Goal: Task Accomplishment & Management: Complete application form

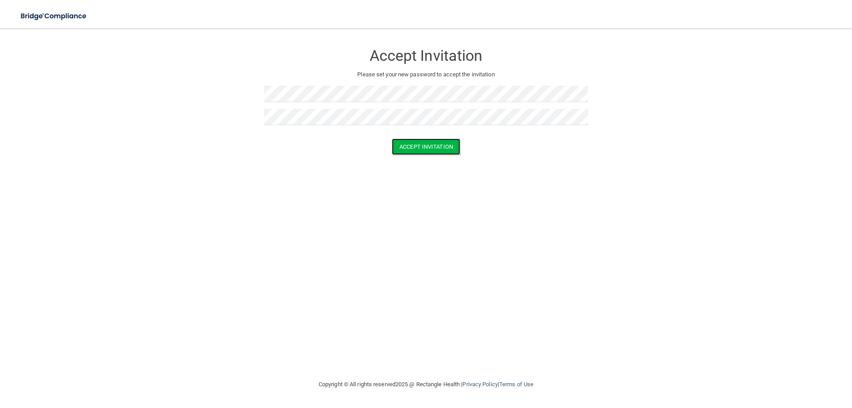
click at [438, 148] on button "Accept Invitation" at bounding box center [426, 147] width 68 height 16
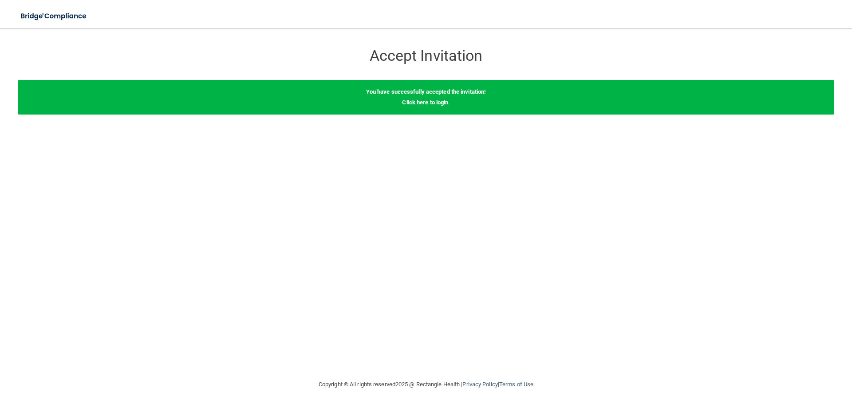
click at [431, 102] on link "Click here to login" at bounding box center [425, 102] width 46 height 7
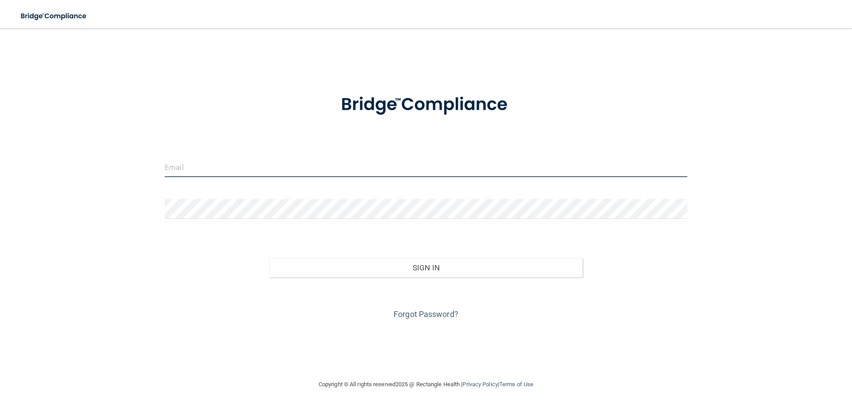
click at [209, 170] on input "email" at bounding box center [426, 167] width 523 height 20
type input "[EMAIL_ADDRESS][DOMAIN_NAME]"
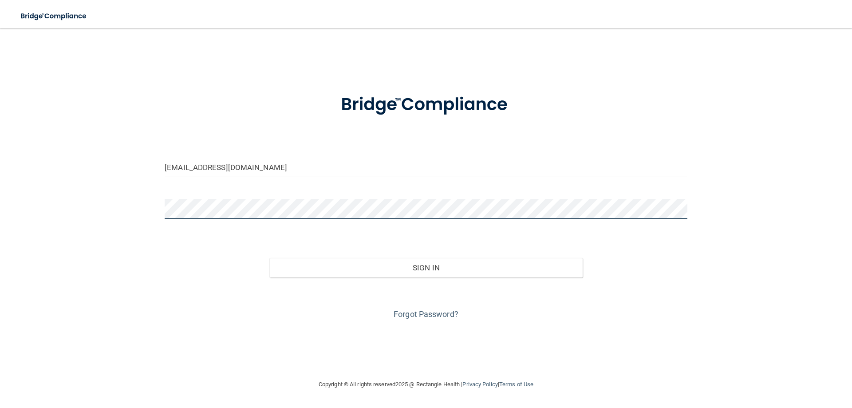
click at [270, 258] on button "Sign In" at bounding box center [427, 268] width 314 height 20
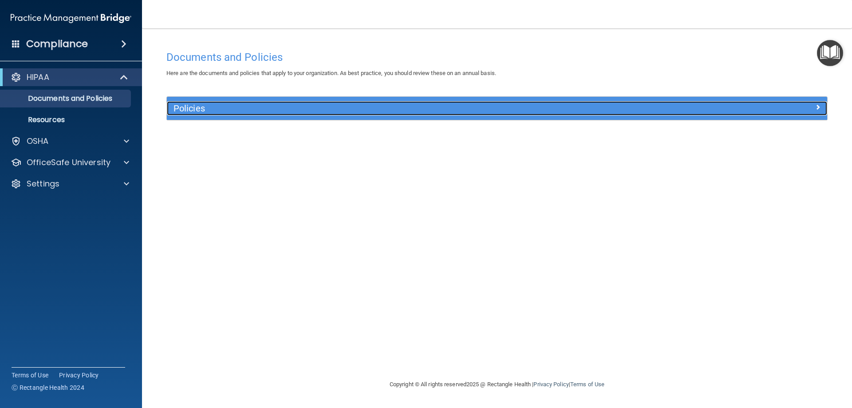
click at [197, 107] on h5 "Policies" at bounding box center [415, 108] width 482 height 10
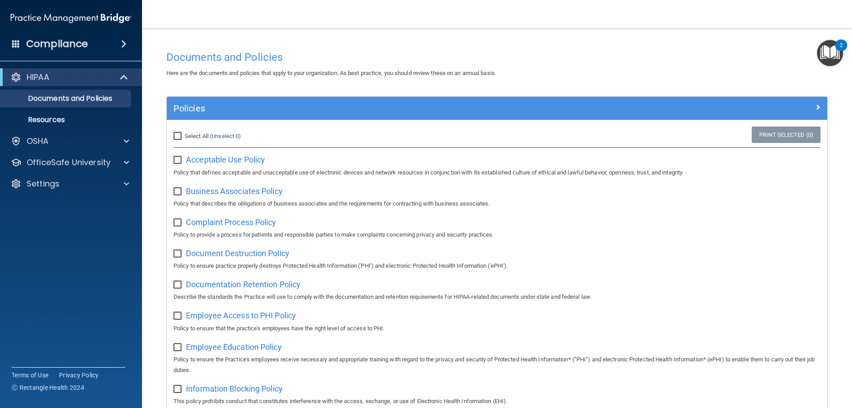
click at [177, 136] on input "Select All (Unselect 0) Unselect All" at bounding box center [179, 136] width 10 height 7
checkbox input "true"
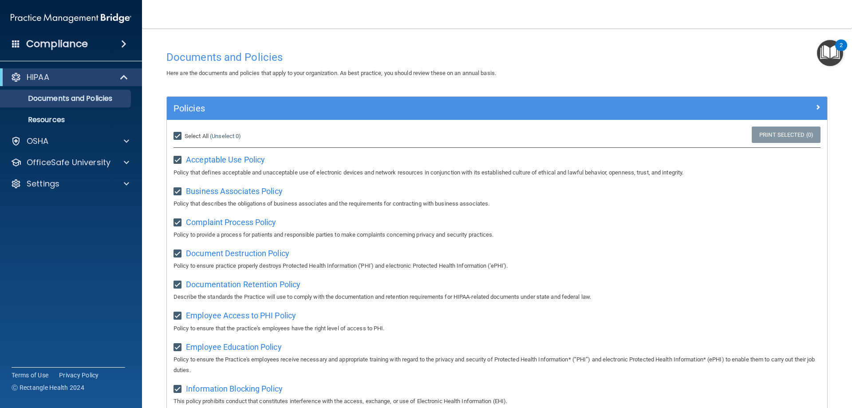
checkbox input "true"
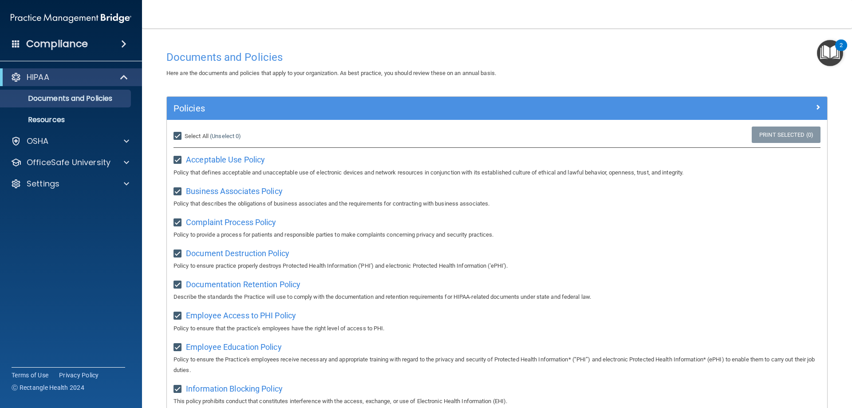
checkbox input "true"
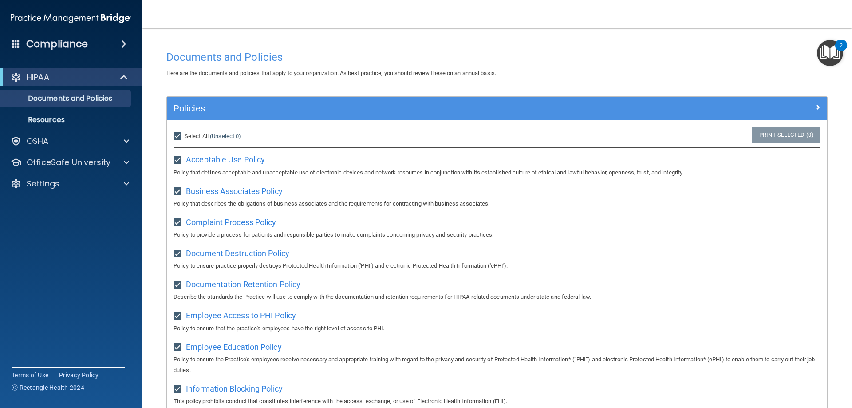
checkbox input "true"
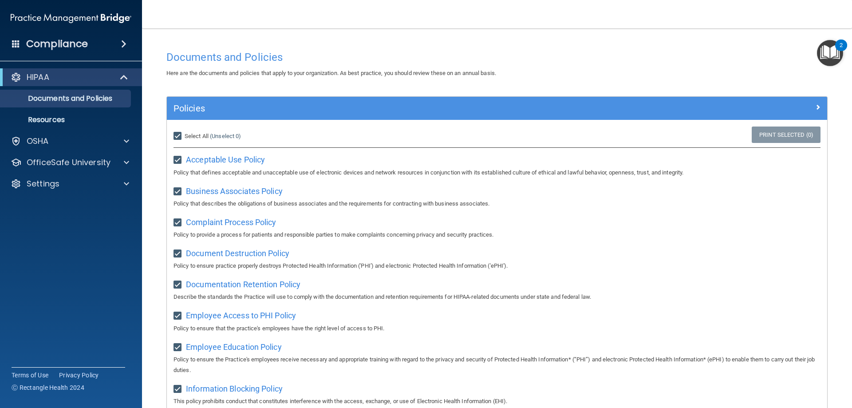
checkbox input "true"
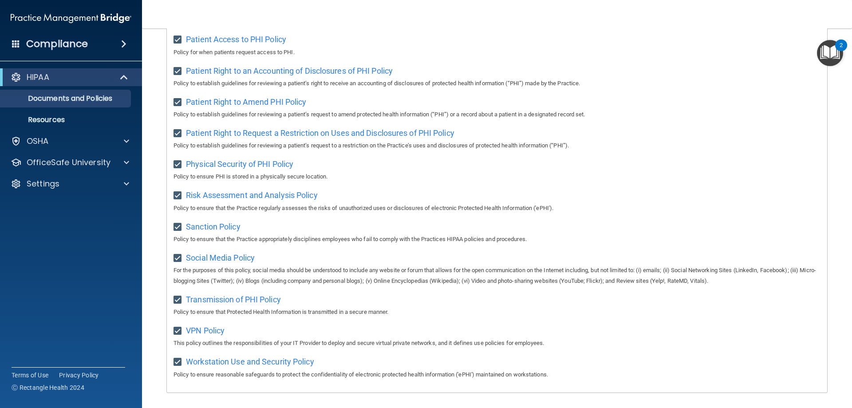
scroll to position [483, 0]
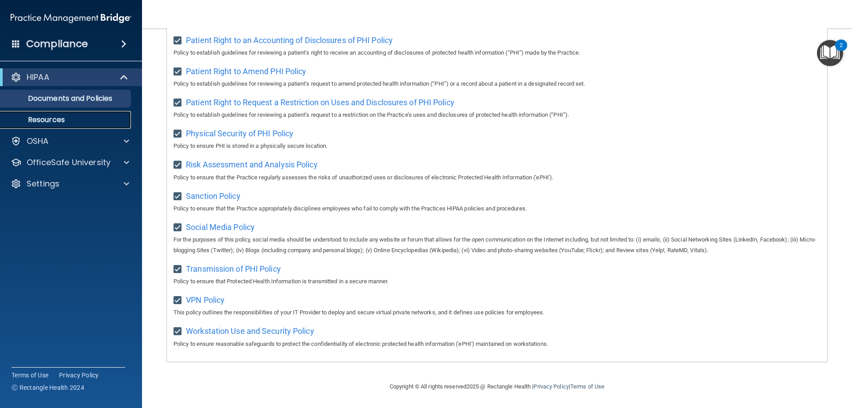
click at [57, 117] on p "Resources" at bounding box center [66, 119] width 121 height 9
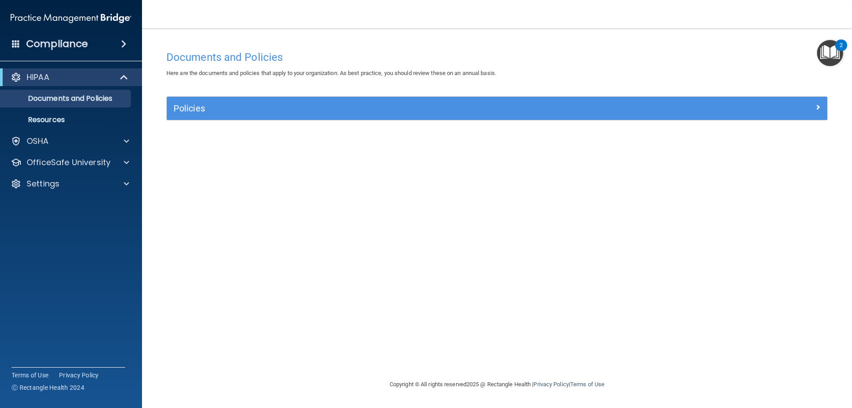
click at [834, 58] on img "Open Resource Center, 2 new notifications" at bounding box center [830, 53] width 26 height 26
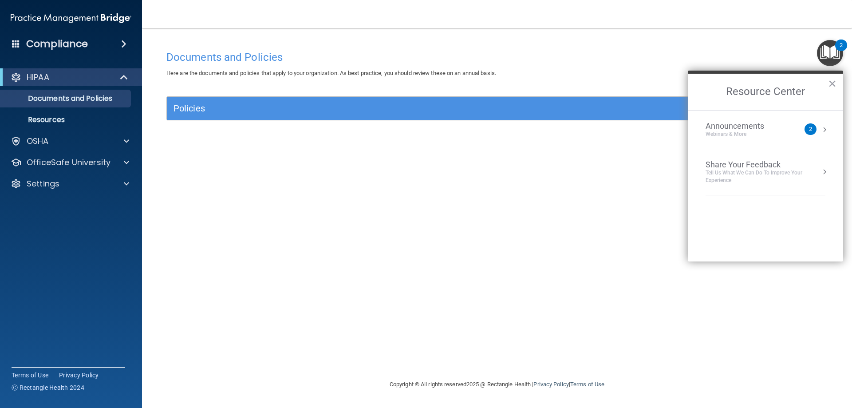
click at [830, 81] on button "×" at bounding box center [833, 83] width 8 height 14
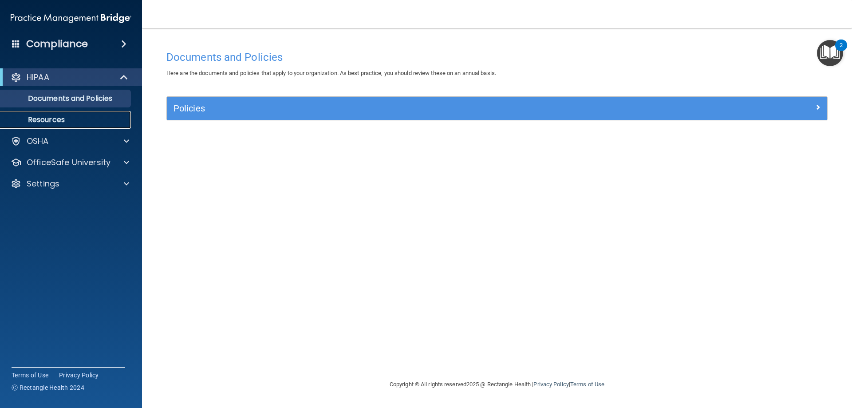
click at [56, 118] on p "Resources" at bounding box center [66, 119] width 121 height 9
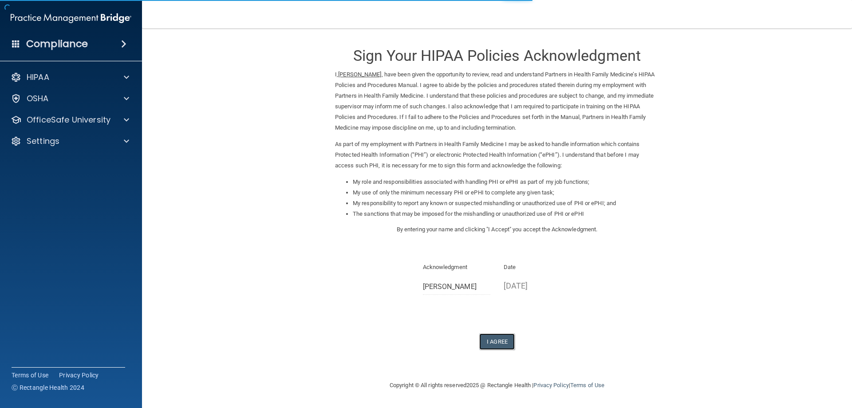
click at [503, 342] on button "I Agree" at bounding box center [498, 341] width 36 height 16
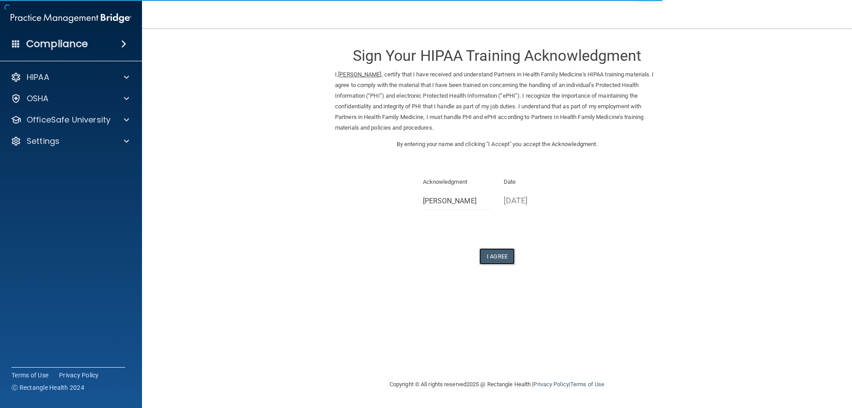
click at [503, 256] on button "I Agree" at bounding box center [498, 256] width 36 height 16
